Goal: Information Seeking & Learning: Learn about a topic

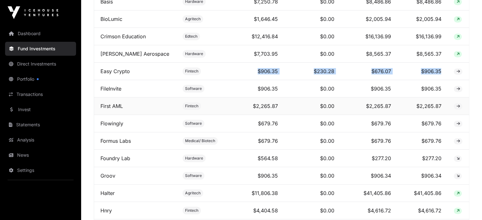
scroll to position [310, 0]
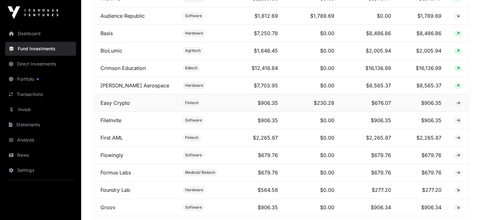
click at [465, 107] on td at bounding box center [459, 103] width 22 height 17
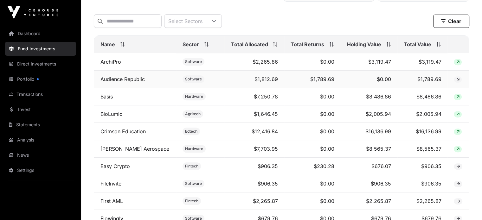
scroll to position [279, 0]
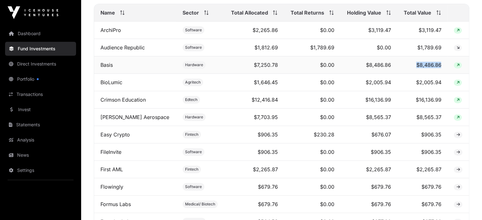
drag, startPoint x: 416, startPoint y: 72, endPoint x: 440, endPoint y: 72, distance: 24.1
click at [440, 72] on td "$8,486.86" at bounding box center [423, 64] width 50 height 17
drag, startPoint x: 420, startPoint y: 89, endPoint x: 441, endPoint y: 90, distance: 20.7
click at [441, 90] on td "$2,005.94" at bounding box center [423, 82] width 50 height 17
drag, startPoint x: 417, startPoint y: 103, endPoint x: 440, endPoint y: 103, distance: 22.8
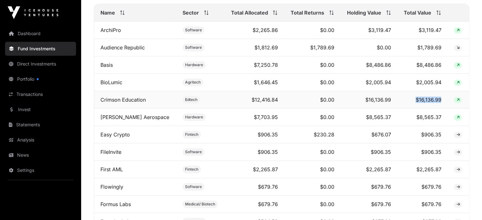
click at [440, 103] on td "$16,136.99" at bounding box center [423, 99] width 50 height 17
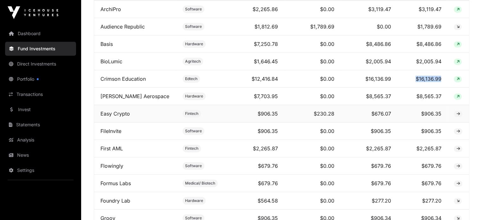
scroll to position [310, 0]
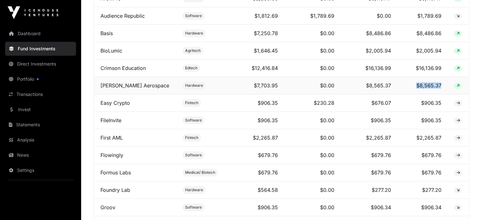
drag, startPoint x: 415, startPoint y: 89, endPoint x: 443, endPoint y: 92, distance: 27.4
click at [443, 92] on td "$8,565.37" at bounding box center [423, 85] width 50 height 17
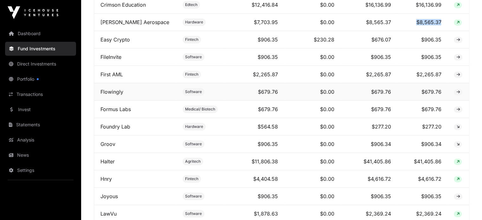
scroll to position [437, 0]
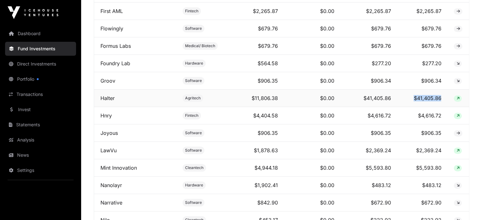
drag, startPoint x: 410, startPoint y: 102, endPoint x: 442, endPoint y: 104, distance: 31.5
click at [442, 104] on td "$41,405.86" at bounding box center [423, 98] width 50 height 17
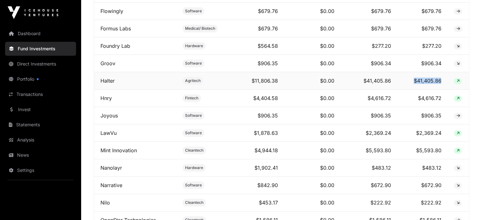
scroll to position [469, 0]
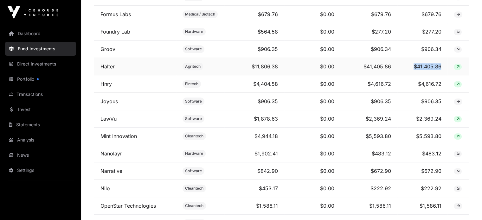
click at [414, 71] on td "$41,405.86" at bounding box center [423, 66] width 50 height 17
drag, startPoint x: 410, startPoint y: 70, endPoint x: 441, endPoint y: 69, distance: 30.2
click at [441, 69] on td "$41,405.86" at bounding box center [423, 66] width 50 height 17
drag, startPoint x: 408, startPoint y: 88, endPoint x: 440, endPoint y: 88, distance: 32.4
click at [440, 88] on td "$4,616.72" at bounding box center [423, 83] width 50 height 17
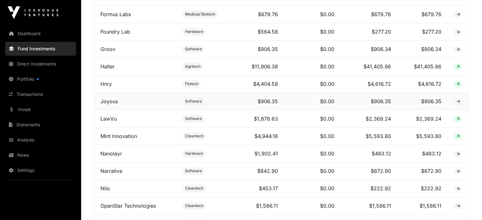
click at [425, 106] on td "$906.35" at bounding box center [423, 101] width 50 height 17
drag, startPoint x: 412, startPoint y: 104, endPoint x: 436, endPoint y: 106, distance: 24.5
click at [436, 106] on td "$906.35" at bounding box center [423, 101] width 50 height 17
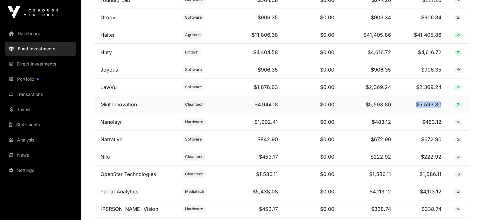
drag, startPoint x: 415, startPoint y: 109, endPoint x: 442, endPoint y: 109, distance: 26.6
click at [442, 109] on td "$5,593.80" at bounding box center [423, 104] width 50 height 17
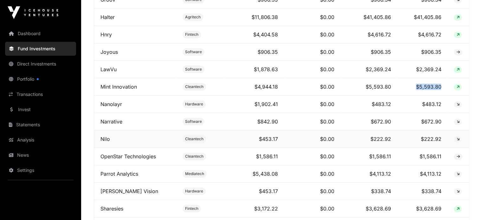
scroll to position [532, 0]
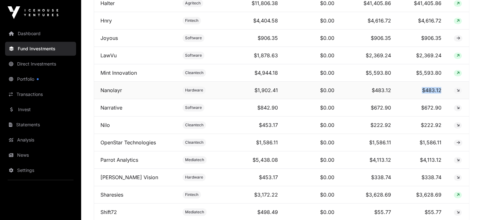
drag, startPoint x: 444, startPoint y: 96, endPoint x: 448, endPoint y: 97, distance: 3.6
click at [448, 97] on tr "Nanolayr Hardware $1,902.41 $0.00 $483.12 $483.12" at bounding box center [281, 90] width 375 height 17
drag, startPoint x: 414, startPoint y: 111, endPoint x: 439, endPoint y: 110, distance: 25.1
click at [439, 110] on td "$672.90" at bounding box center [423, 107] width 50 height 17
drag, startPoint x: 419, startPoint y: 125, endPoint x: 445, endPoint y: 127, distance: 26.1
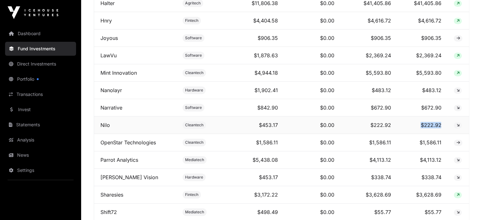
click at [445, 127] on td "$222.92" at bounding box center [423, 125] width 50 height 17
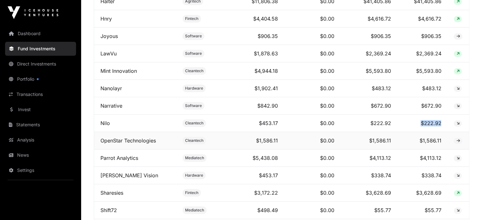
scroll to position [596, 0]
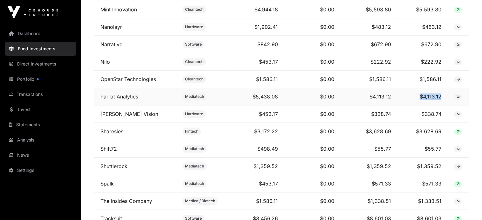
drag, startPoint x: 415, startPoint y: 101, endPoint x: 442, endPoint y: 101, distance: 27.0
click at [442, 101] on td "$4,113.12" at bounding box center [423, 96] width 50 height 17
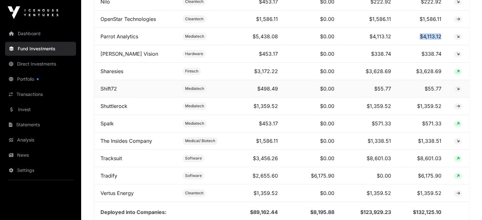
scroll to position [659, 0]
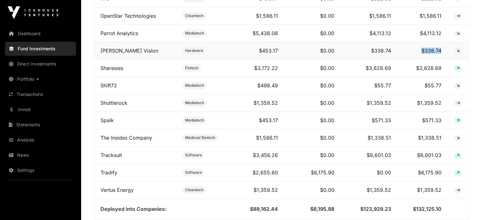
drag, startPoint x: 417, startPoint y: 54, endPoint x: 443, endPoint y: 52, distance: 26.1
click at [443, 52] on td "$338.74" at bounding box center [423, 50] width 50 height 17
drag, startPoint x: 413, startPoint y: 69, endPoint x: 447, endPoint y: 69, distance: 33.9
click at [447, 69] on td "$3,628.69" at bounding box center [423, 68] width 50 height 17
drag, startPoint x: 410, startPoint y: 93, endPoint x: 445, endPoint y: 91, distance: 34.9
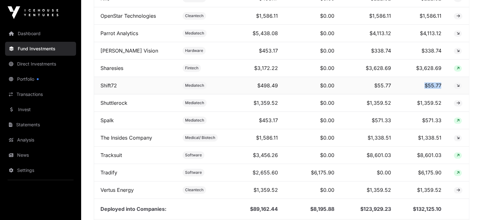
click at [445, 91] on td "$55.77" at bounding box center [423, 85] width 50 height 17
drag, startPoint x: 414, startPoint y: 109, endPoint x: 445, endPoint y: 109, distance: 31.1
click at [445, 109] on td "$1,359.52" at bounding box center [423, 103] width 50 height 17
drag, startPoint x: 416, startPoint y: 120, endPoint x: 442, endPoint y: 119, distance: 25.7
click at [442, 119] on td "$571.33" at bounding box center [423, 120] width 50 height 17
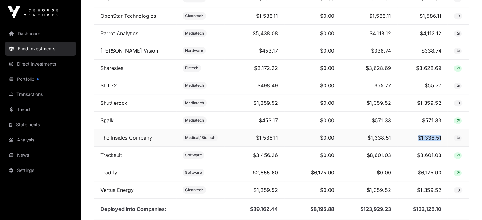
drag, startPoint x: 411, startPoint y: 138, endPoint x: 441, endPoint y: 138, distance: 29.8
click at [441, 138] on td "$1,338.51" at bounding box center [423, 137] width 50 height 17
drag, startPoint x: 416, startPoint y: 158, endPoint x: 443, endPoint y: 157, distance: 27.6
click at [443, 157] on td "$8,601.03" at bounding box center [423, 155] width 50 height 17
drag, startPoint x: 415, startPoint y: 175, endPoint x: 441, endPoint y: 175, distance: 26.3
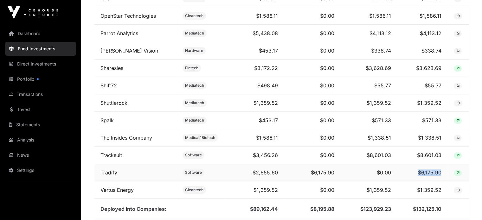
click at [441, 175] on td "$6,175.90" at bounding box center [423, 172] width 50 height 17
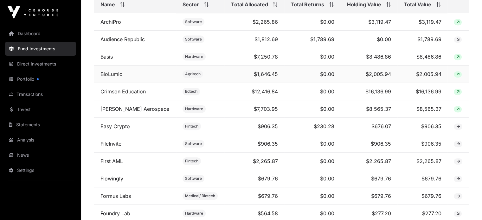
scroll to position [306, 0]
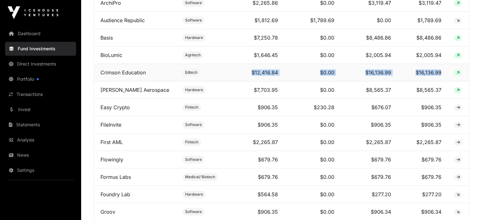
drag, startPoint x: 446, startPoint y: 77, endPoint x: 244, endPoint y: 75, distance: 202.4
click at [244, 75] on tr "Crimson Education Edtech $12,416.84 $0.00 $16,136.99 $16,136.99" at bounding box center [281, 72] width 375 height 17
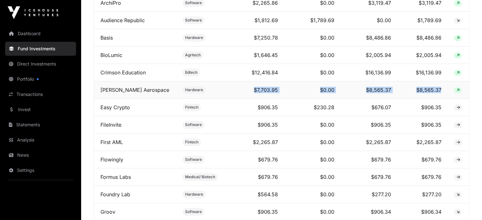
drag, startPoint x: 245, startPoint y: 91, endPoint x: 450, endPoint y: 95, distance: 205.0
click at [450, 95] on tr "[PERSON_NAME] Aerospace Hardware $7,703.95 $0.00 $8,565.37 $8,565.37" at bounding box center [281, 90] width 375 height 17
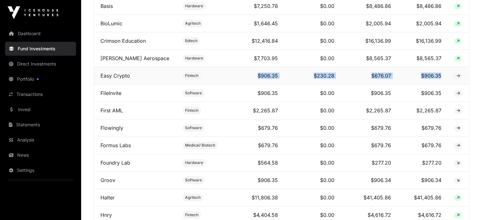
drag, startPoint x: 445, startPoint y: 80, endPoint x: 250, endPoint y: 80, distance: 195.1
click at [250, 80] on tr "Easy Crypto Fintech $906.35 $230.28 $676.07 $906.35" at bounding box center [281, 75] width 375 height 17
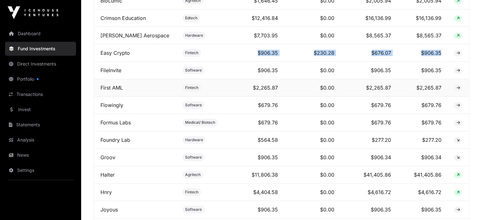
scroll to position [369, 0]
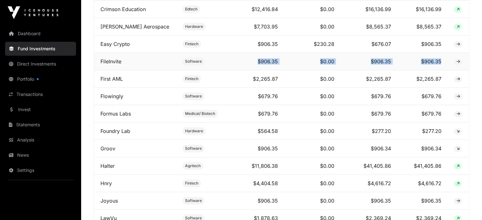
drag, startPoint x: 446, startPoint y: 68, endPoint x: 241, endPoint y: 70, distance: 204.6
click at [241, 70] on tr "FileInvite Software $906.35 $0.00 $906.35 $906.35" at bounding box center [281, 61] width 375 height 17
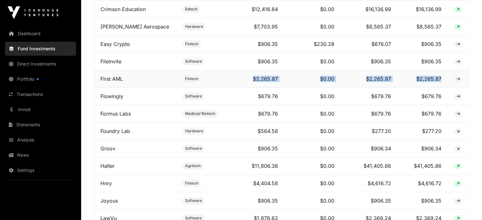
drag, startPoint x: 245, startPoint y: 85, endPoint x: 444, endPoint y: 87, distance: 198.9
click at [444, 87] on tr "First AML Fintech $2,265.87 $0.00 $2,265.87 $2,265.87" at bounding box center [281, 78] width 375 height 17
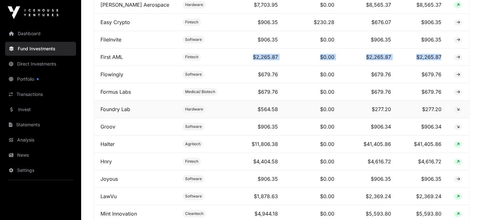
scroll to position [401, 0]
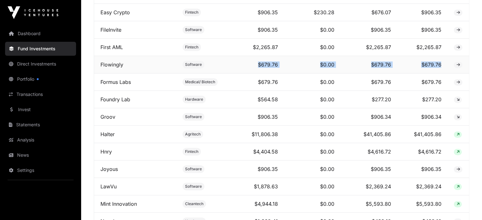
drag, startPoint x: 249, startPoint y: 70, endPoint x: 447, endPoint y: 71, distance: 198.3
click at [447, 71] on tr "Flowingly Software $679.76 $0.00 $679.76 $679.76" at bounding box center [281, 64] width 375 height 17
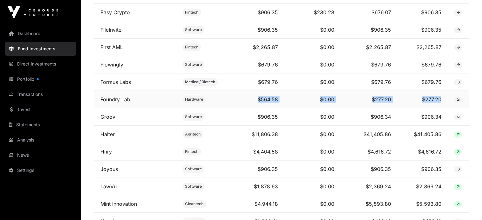
drag, startPoint x: 245, startPoint y: 101, endPoint x: 440, endPoint y: 102, distance: 194.5
click at [440, 102] on tr "Foundry Lab Hardware $564.58 $0.00 $277.20 $277.20" at bounding box center [281, 99] width 375 height 17
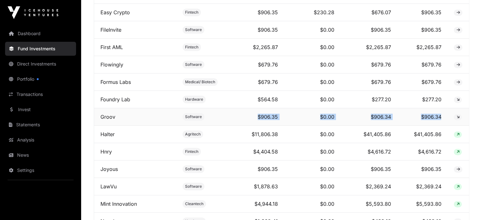
drag, startPoint x: 246, startPoint y: 120, endPoint x: 452, endPoint y: 128, distance: 206.3
click at [452, 126] on tr "Groov Software $906.35 $0.00 $906.34 $906.34" at bounding box center [281, 116] width 375 height 17
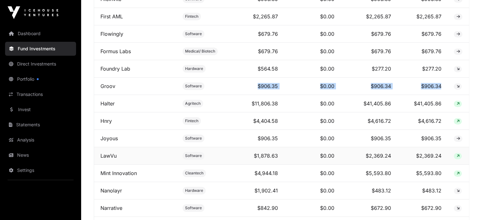
scroll to position [464, 0]
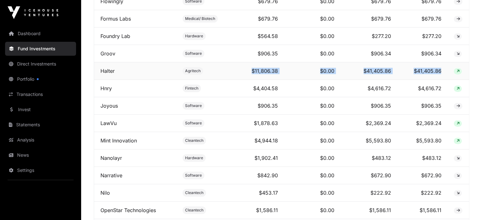
drag, startPoint x: 269, startPoint y: 76, endPoint x: 442, endPoint y: 75, distance: 173.2
click at [442, 75] on tr "Halter Agritech $11,806.38 $0.00 $41,405.86 $41,405.86" at bounding box center [281, 70] width 375 height 17
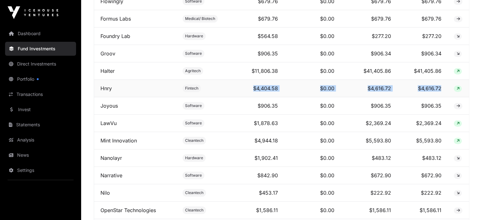
drag, startPoint x: 241, startPoint y: 95, endPoint x: 446, endPoint y: 95, distance: 204.6
click at [446, 95] on tr "Hnry Fintech $4,404.58 $0.00 $4,616.72 $4,616.72" at bounding box center [281, 88] width 375 height 17
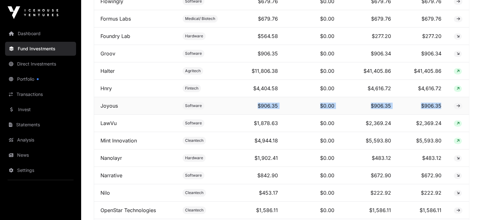
drag, startPoint x: 248, startPoint y: 109, endPoint x: 442, endPoint y: 109, distance: 193.5
click at [442, 109] on tr "Joyous Software $906.35 $0.00 $906.35 $906.35" at bounding box center [281, 105] width 375 height 17
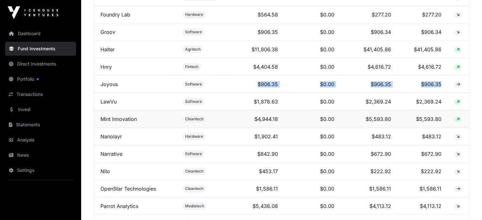
scroll to position [496, 0]
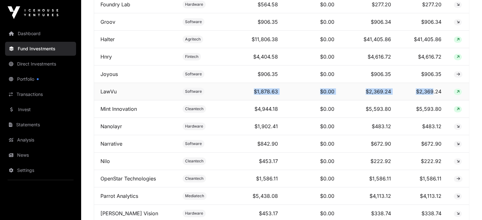
drag, startPoint x: 246, startPoint y: 95, endPoint x: 434, endPoint y: 96, distance: 187.2
click at [434, 96] on tr "LawVu Software $1,878.63 $0.00 $2,369.24 $2,369.24" at bounding box center [281, 91] width 375 height 17
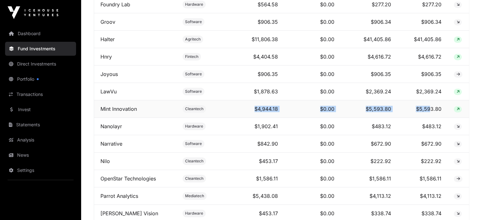
drag, startPoint x: 243, startPoint y: 110, endPoint x: 428, endPoint y: 107, distance: 185.3
click at [431, 112] on tr "Mint Innovation Cleantech $4,944.18 $0.00 $5,593.80 $5,593.80" at bounding box center [281, 109] width 375 height 17
click at [425, 104] on td "$5,593.80" at bounding box center [423, 109] width 50 height 17
